Goal: Information Seeking & Learning: Learn about a topic

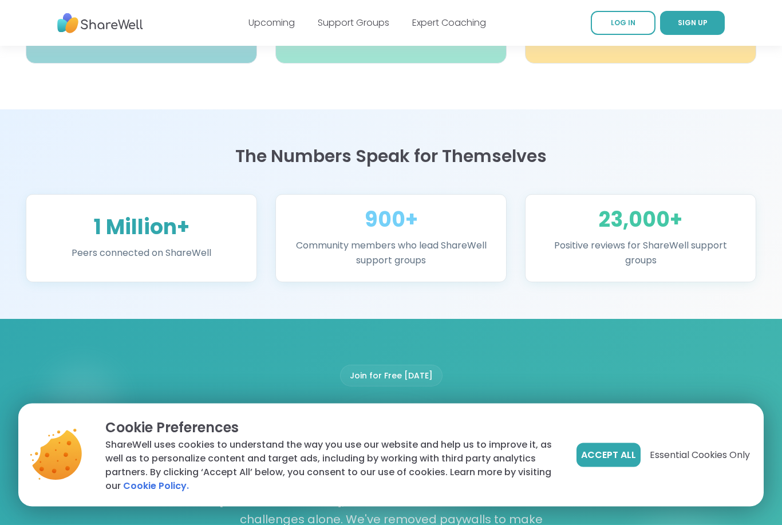
click at [618, 462] on span "Accept All" at bounding box center [608, 455] width 55 height 14
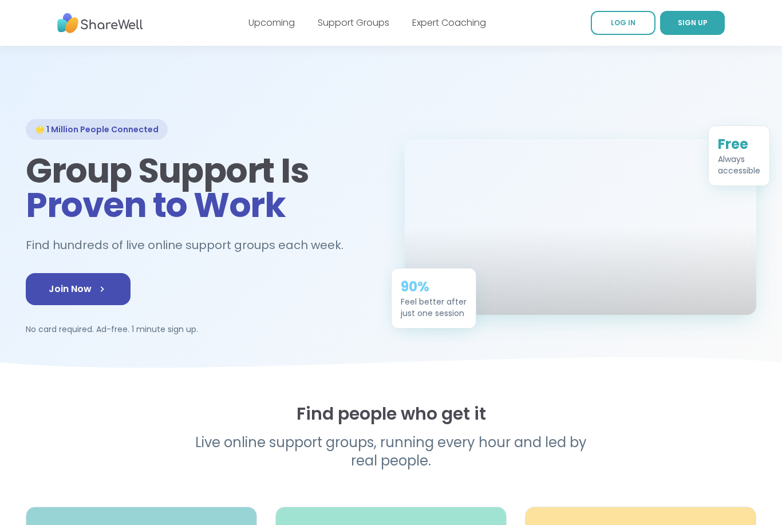
click at [371, 28] on link "Support Groups" at bounding box center [354, 22] width 72 height 13
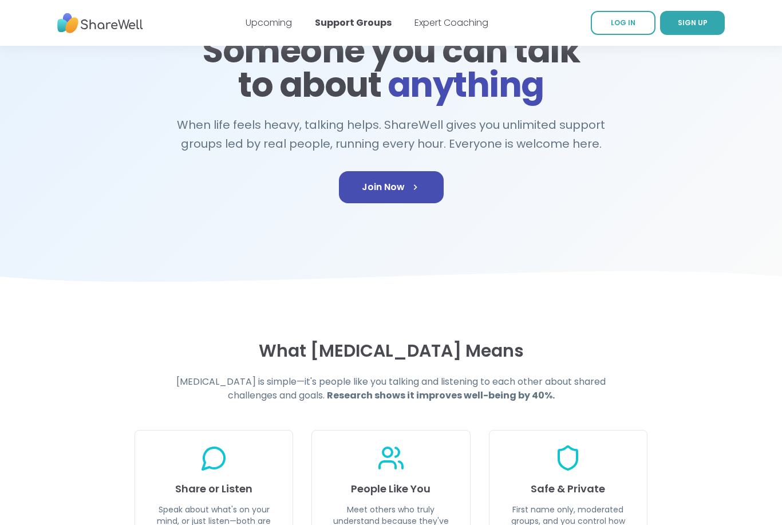
scroll to position [41, 0]
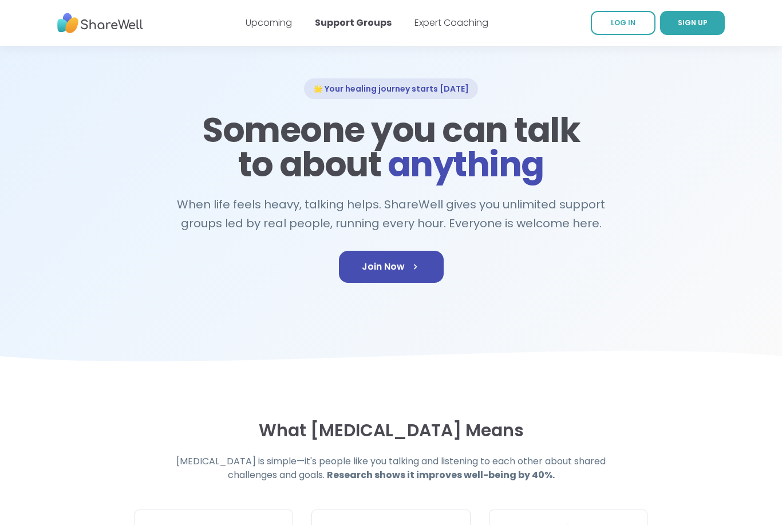
click at [422, 276] on link "Join Now" at bounding box center [391, 267] width 105 height 32
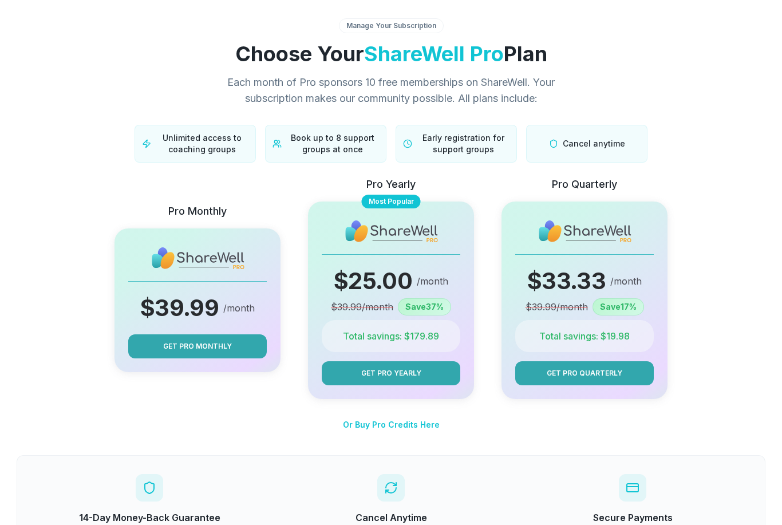
scroll to position [9, 0]
click at [416, 429] on span "Or Buy Pro Credits Here" at bounding box center [391, 424] width 97 height 10
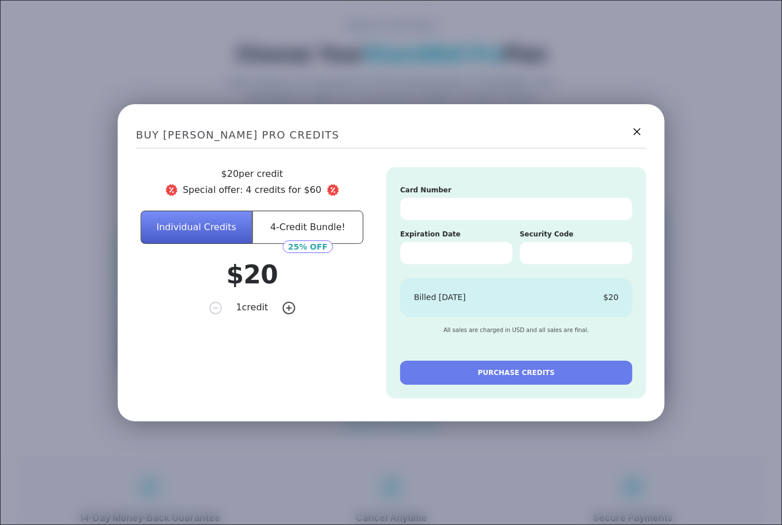
click at [338, 243] on button "4-Credit Bundle!" at bounding box center [308, 226] width 112 height 33
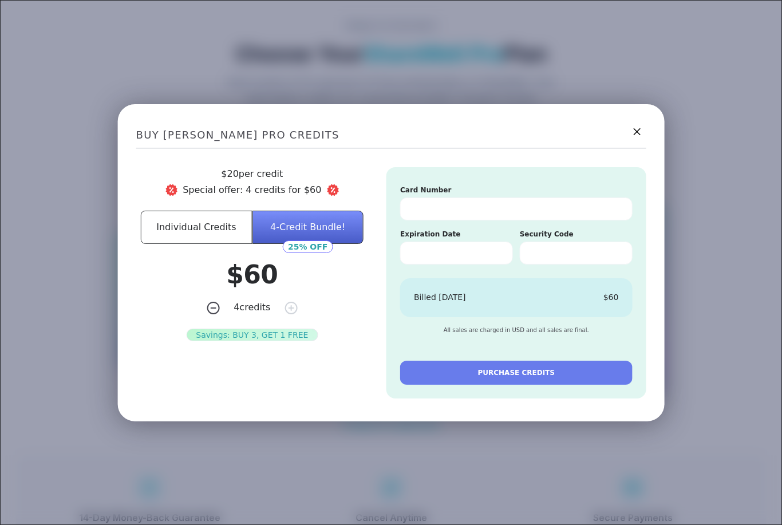
click at [177, 243] on button "Individual Credits" at bounding box center [197, 226] width 112 height 33
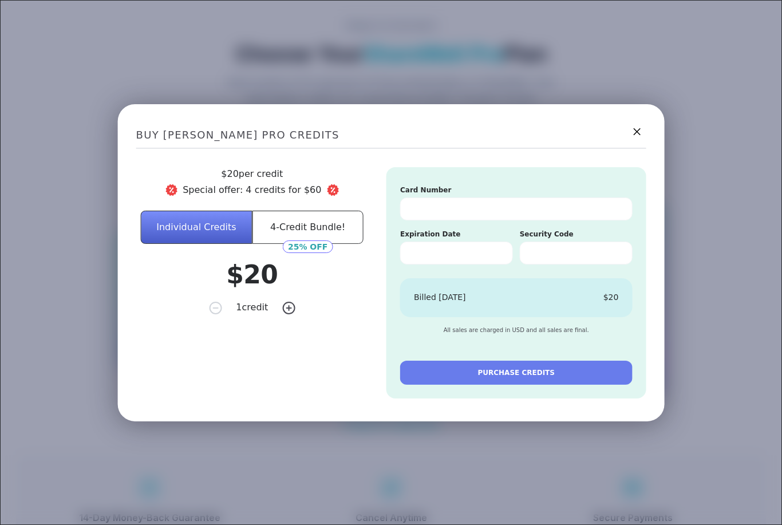
click at [643, 138] on icon at bounding box center [636, 131] width 14 height 14
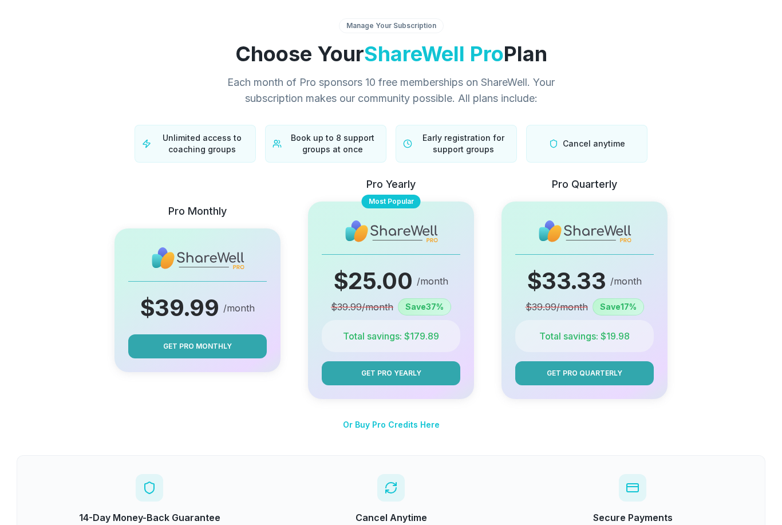
scroll to position [0, 0]
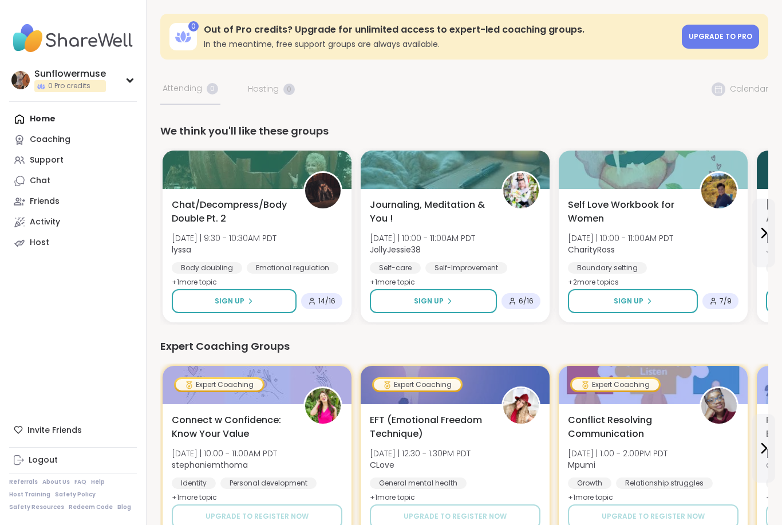
click at [98, 264] on nav "Sunflowermuse 0 Pro credits Profile Membership Settings Help Home Coaching Supp…" at bounding box center [73, 262] width 146 height 525
click at [57, 161] on div "Support" at bounding box center [47, 159] width 34 height 11
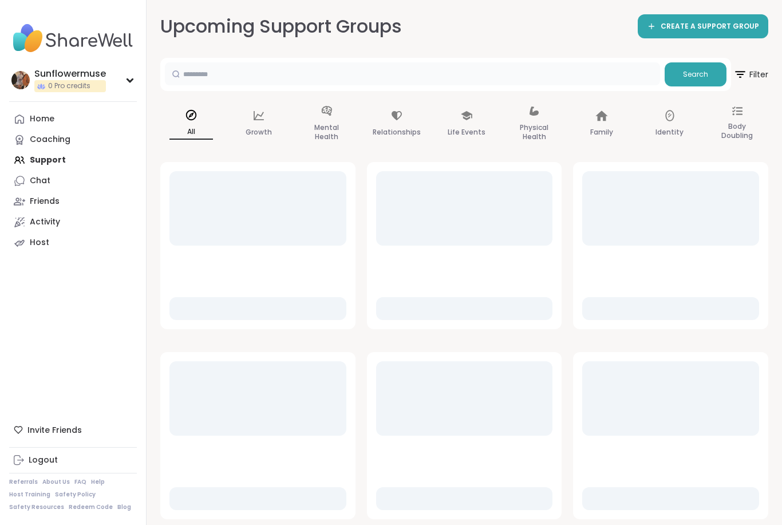
click at [489, 71] on input "text" at bounding box center [412, 73] width 495 height 23
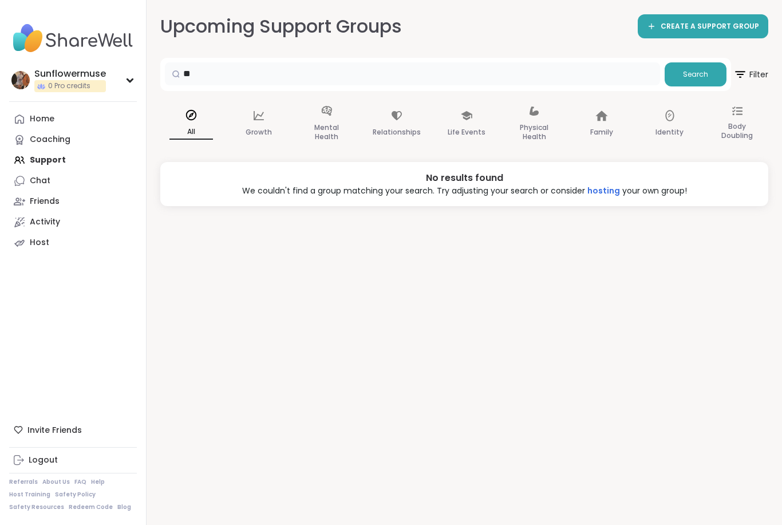
type input "*"
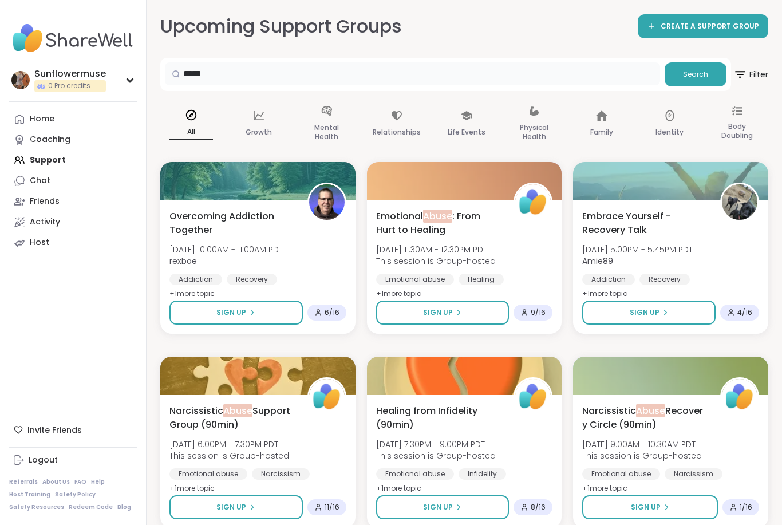
click at [514, 63] on input "*****" at bounding box center [412, 73] width 495 height 23
type input "*"
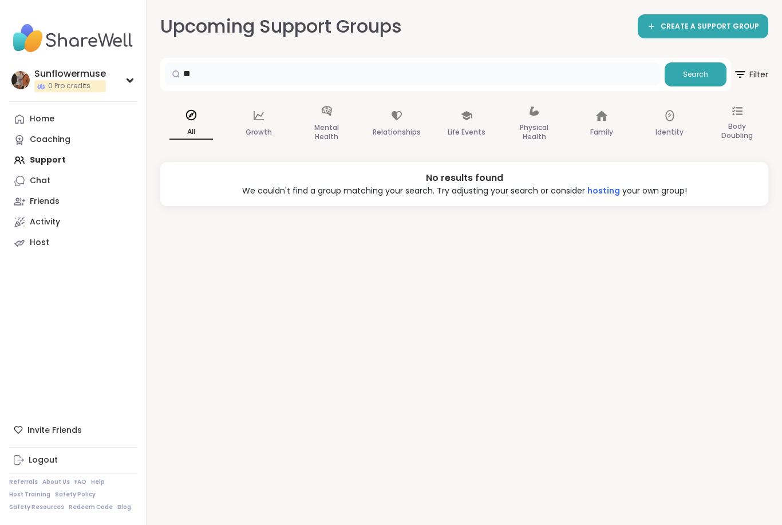
type input "*"
type input "**********"
